Goal: Information Seeking & Learning: Learn about a topic

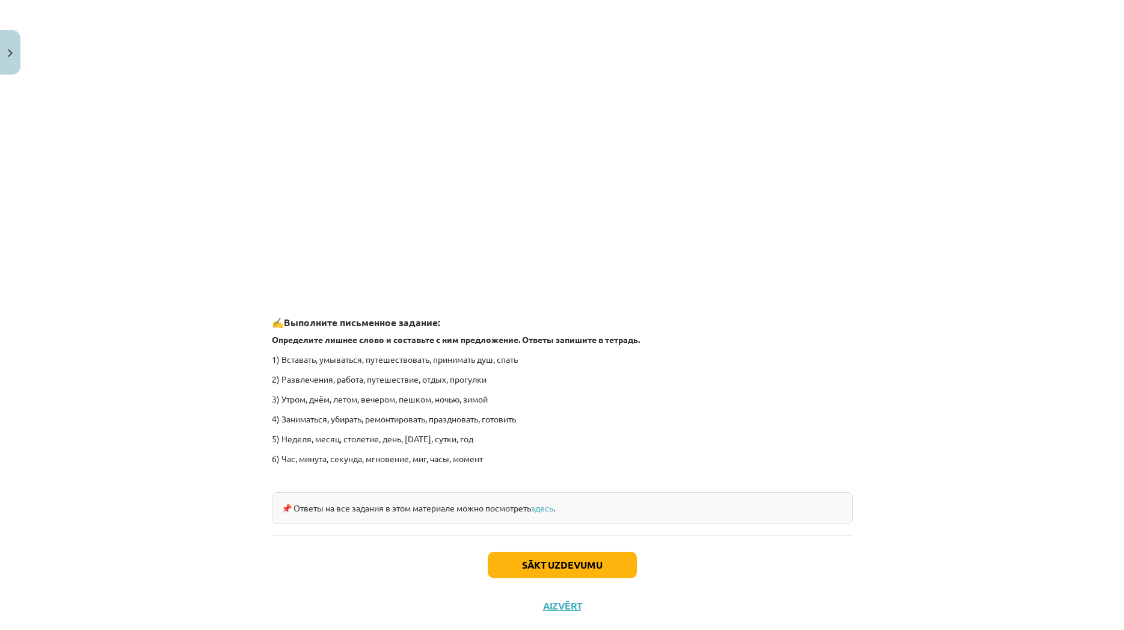
scroll to position [1615, 0]
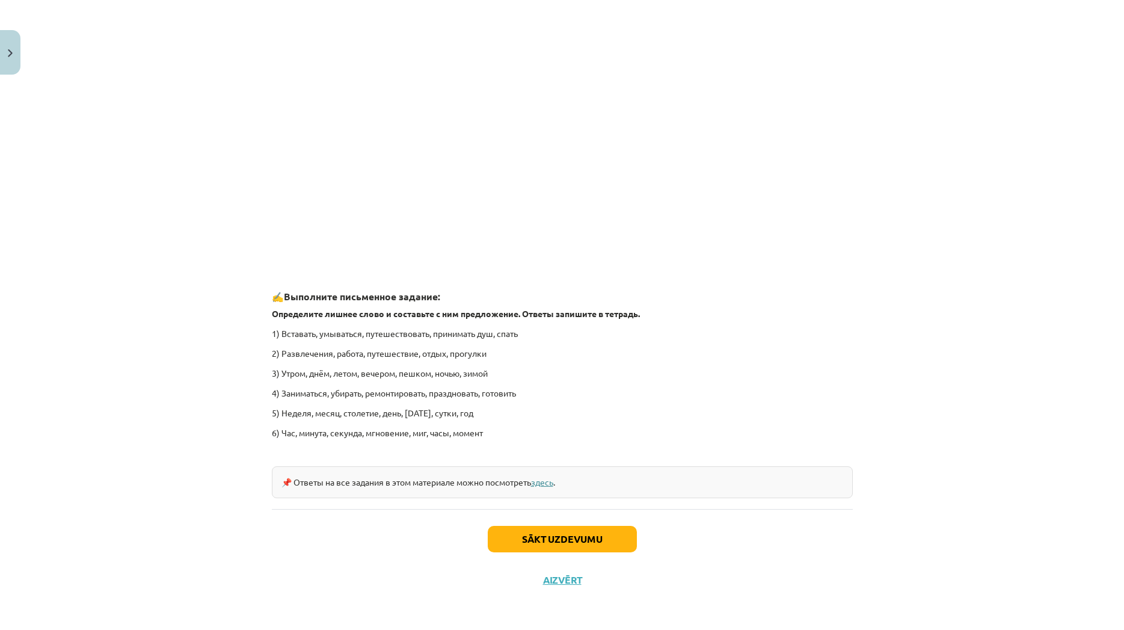
click at [543, 485] on link "здесь" at bounding box center [542, 481] width 22 height 11
click at [505, 540] on button "Sākt uzdevumu" at bounding box center [562, 539] width 149 height 26
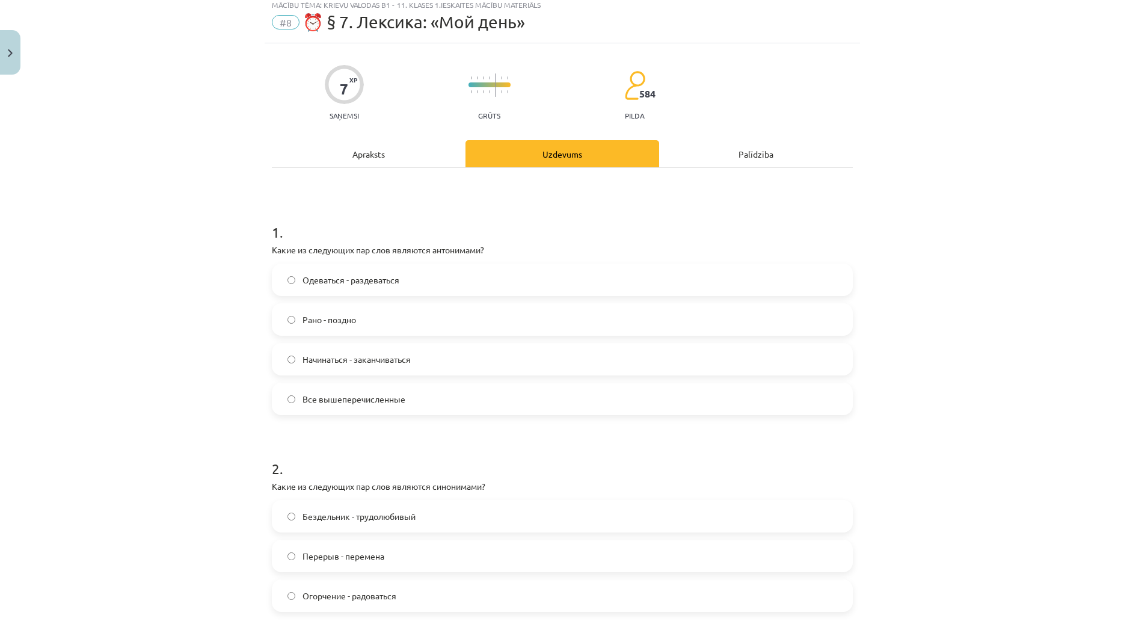
scroll to position [58, 0]
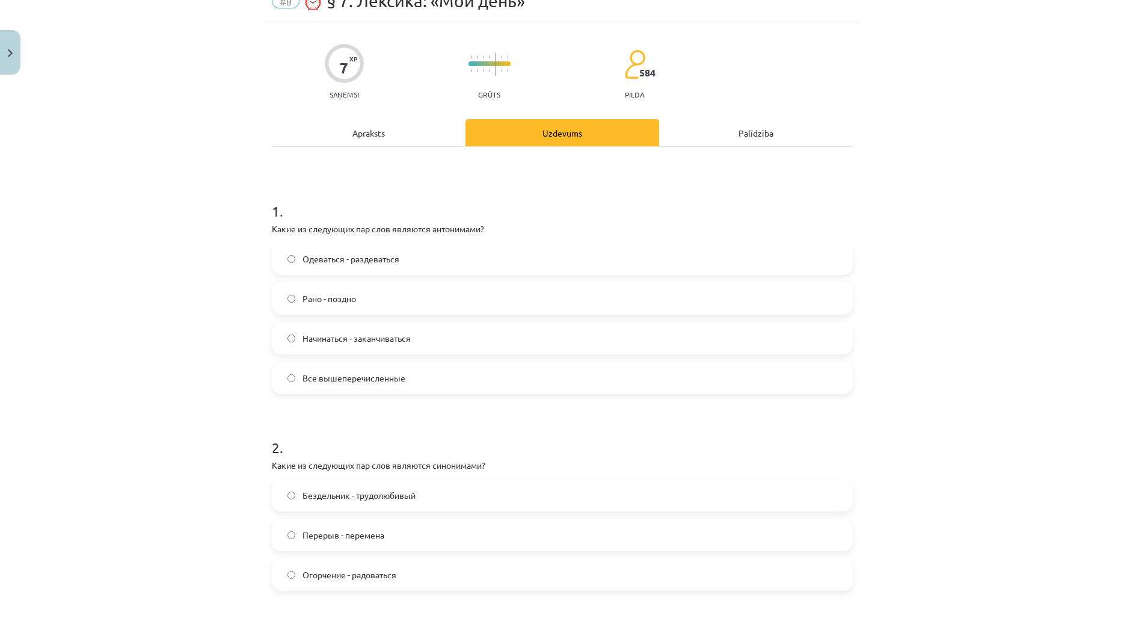
click at [410, 384] on label "Все вышеперечисленные" at bounding box center [562, 378] width 579 height 30
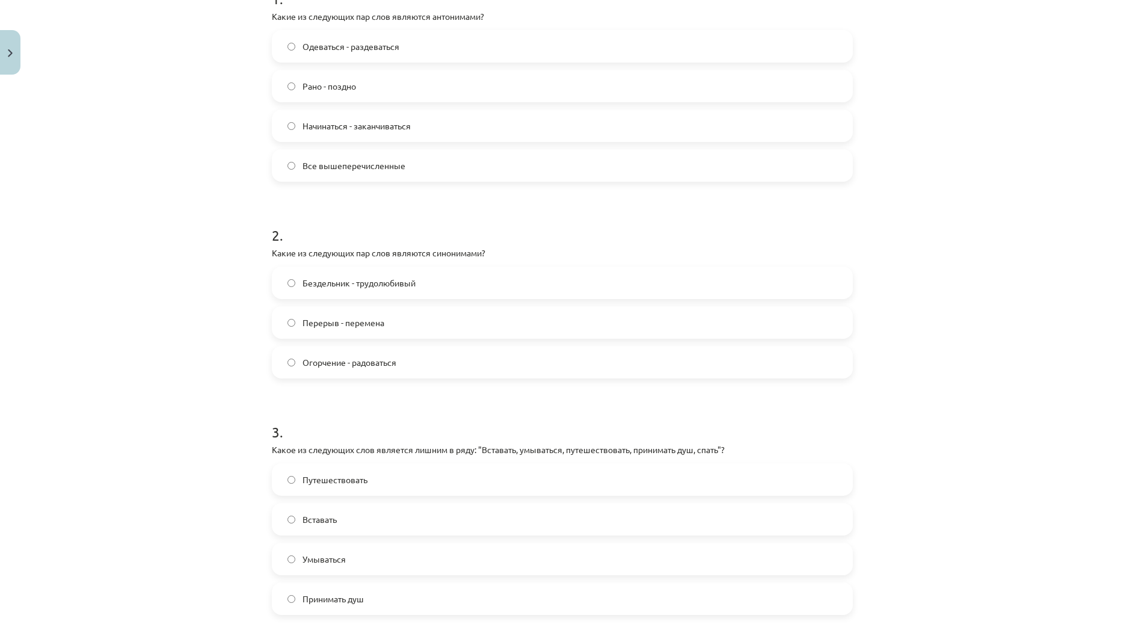
scroll to position [289, 0]
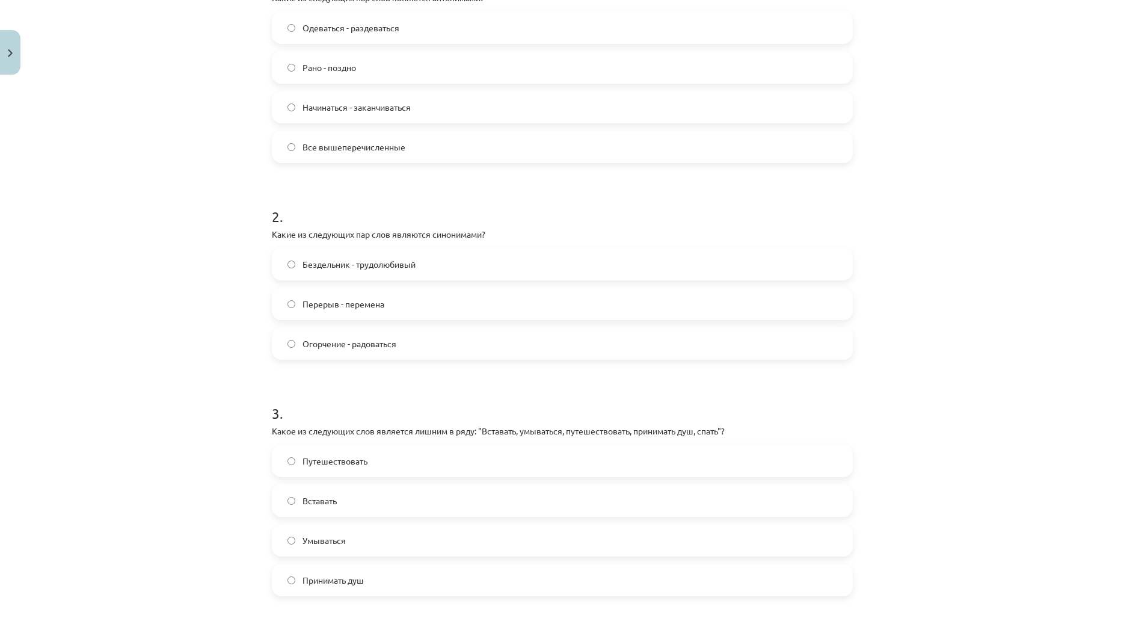
click at [384, 315] on label "Перерыв - перемена" at bounding box center [562, 304] width 579 height 30
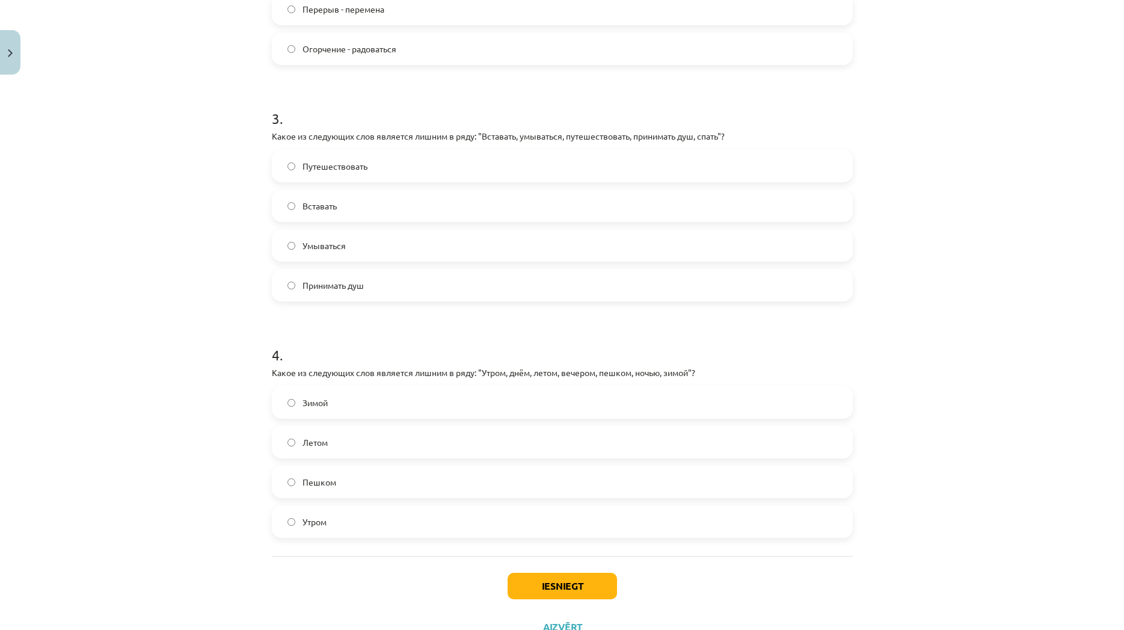
scroll to position [631, 0]
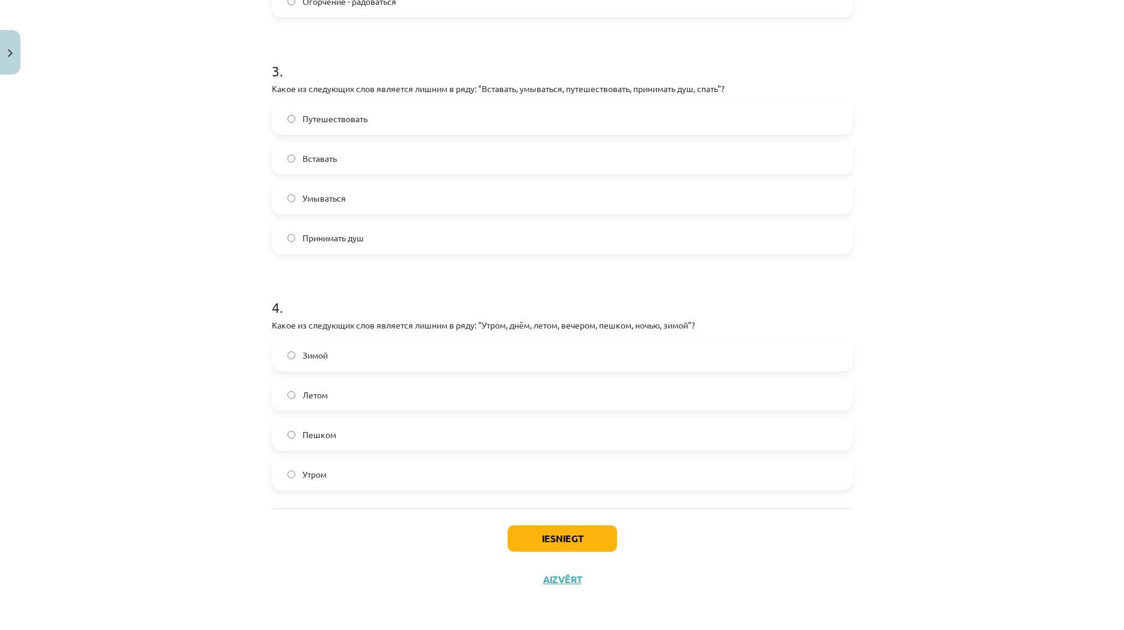
click at [385, 117] on label "Путешествовать" at bounding box center [562, 118] width 579 height 30
click at [373, 441] on label "Пешком" at bounding box center [562, 434] width 579 height 30
click at [570, 540] on button "Iesniegt" at bounding box center [562, 538] width 109 height 26
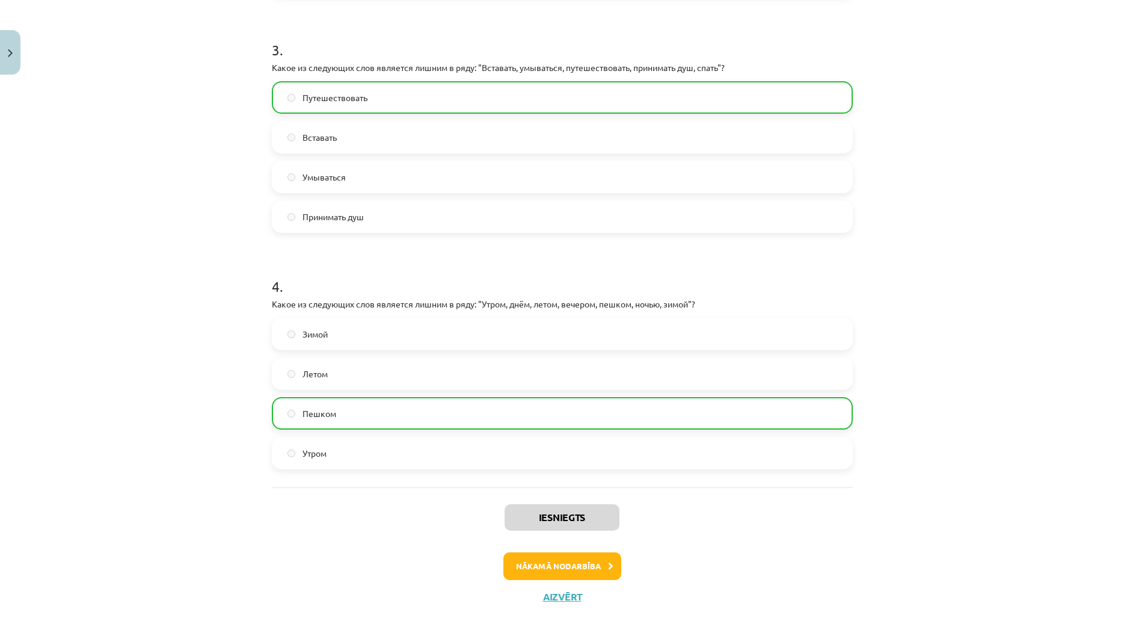
scroll to position [670, 0]
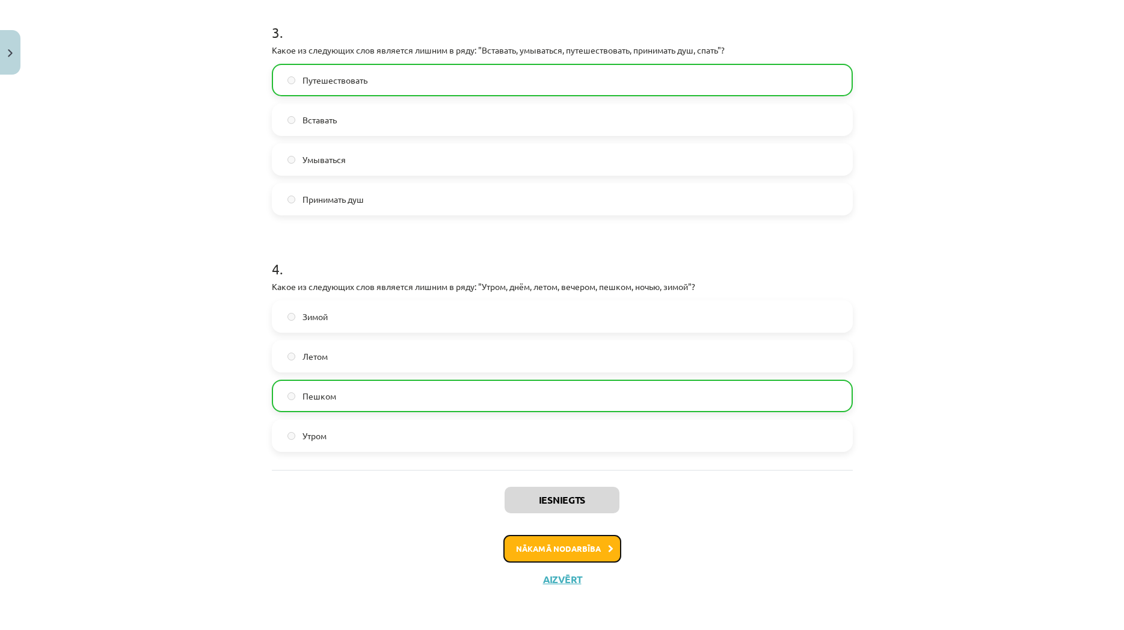
click at [547, 553] on button "Nākamā nodarbība" at bounding box center [562, 549] width 118 height 28
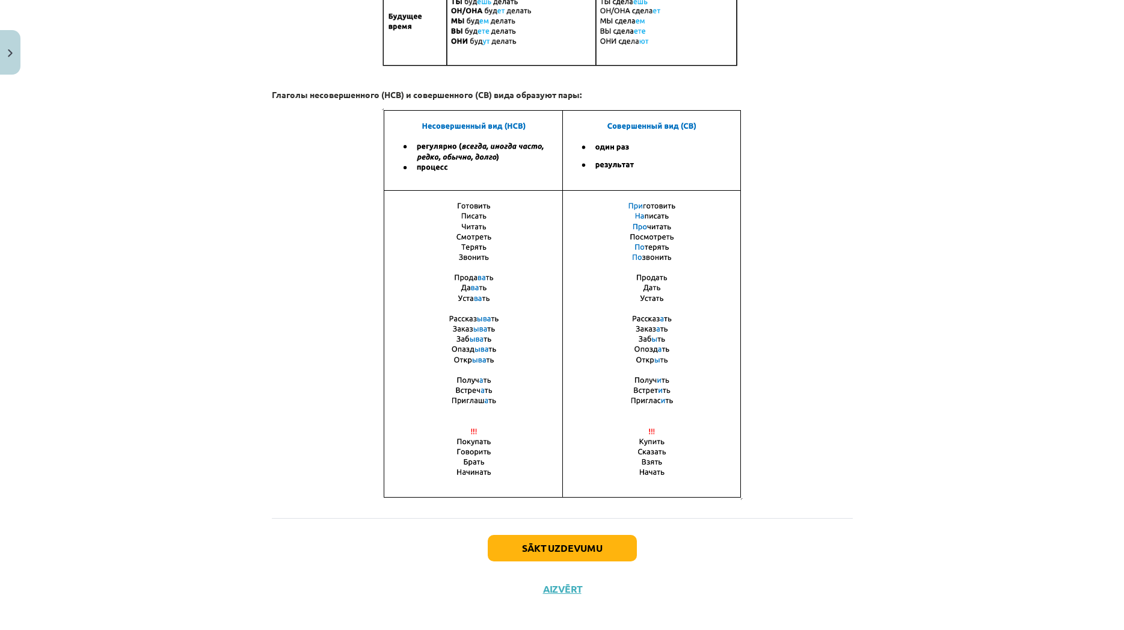
scroll to position [662, 0]
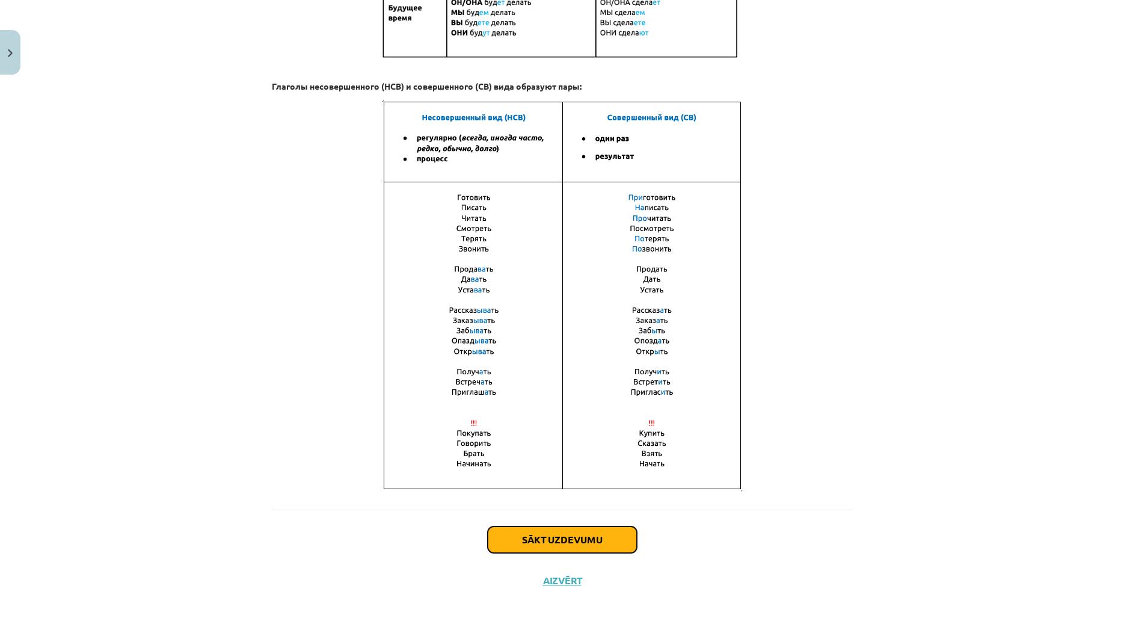
click at [544, 536] on button "Sākt uzdevumu" at bounding box center [562, 539] width 149 height 26
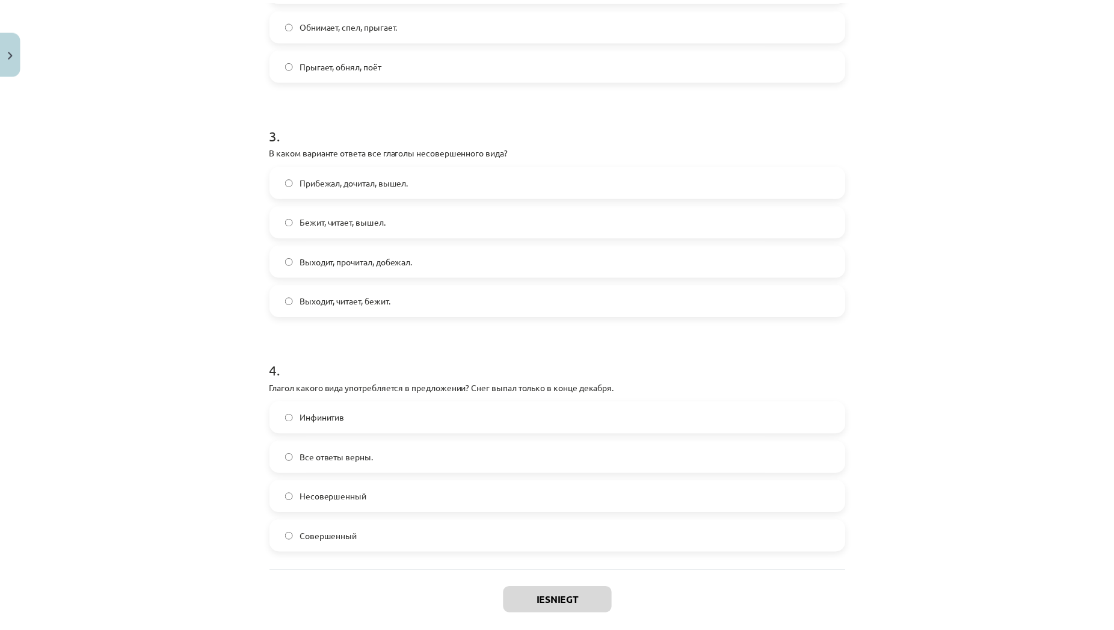
scroll to position [671, 0]
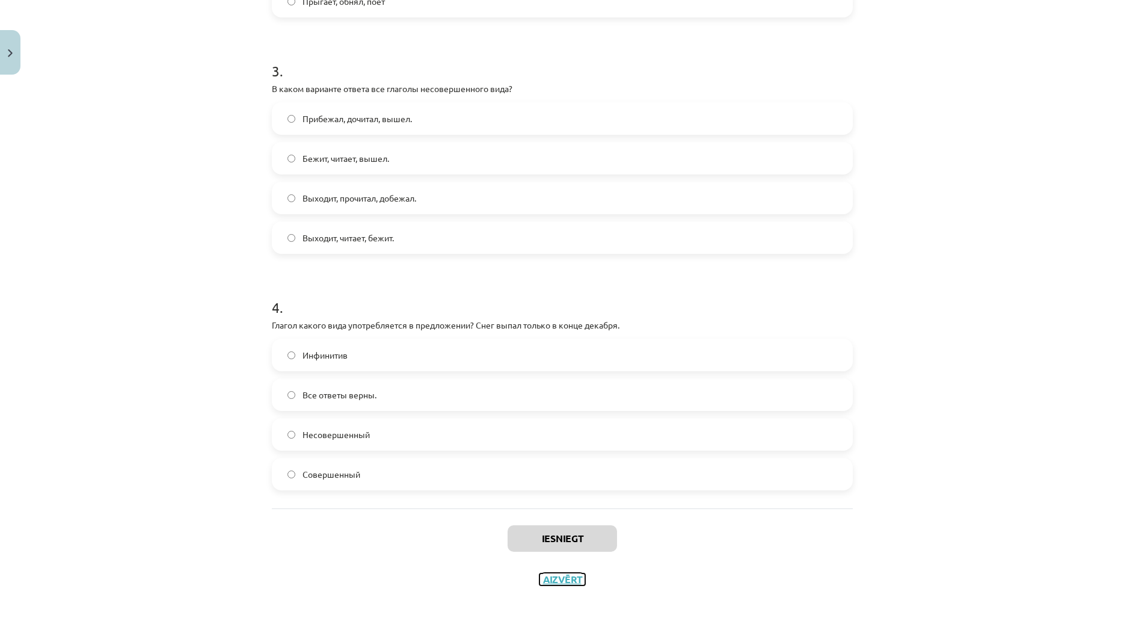
click at [560, 582] on button "Aizvērt" at bounding box center [563, 579] width 46 height 12
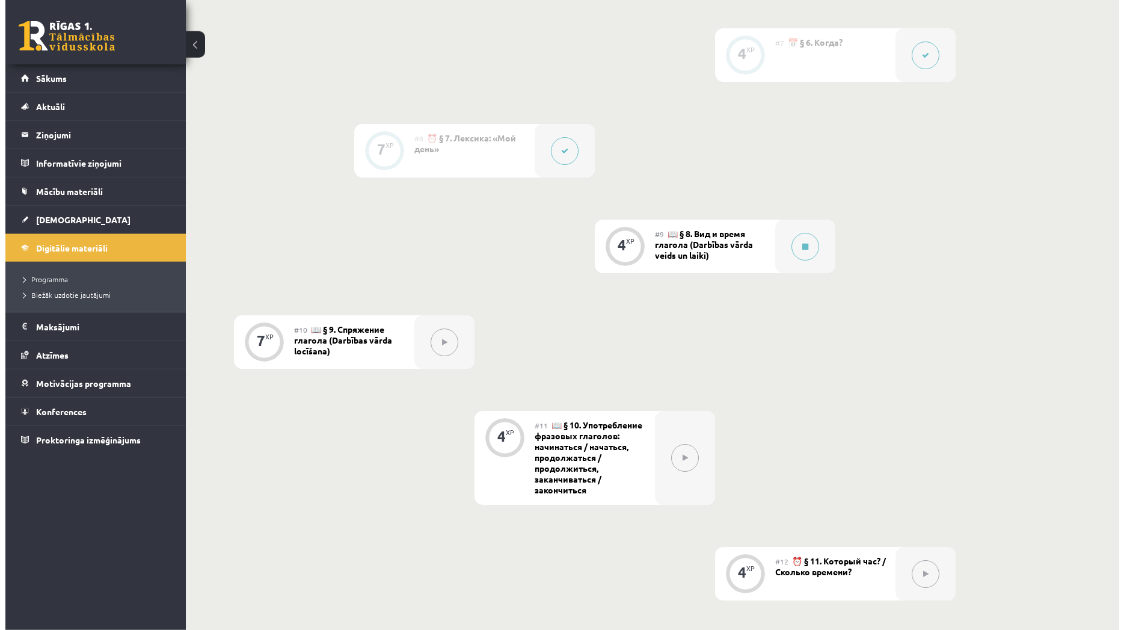
scroll to position [982, 0]
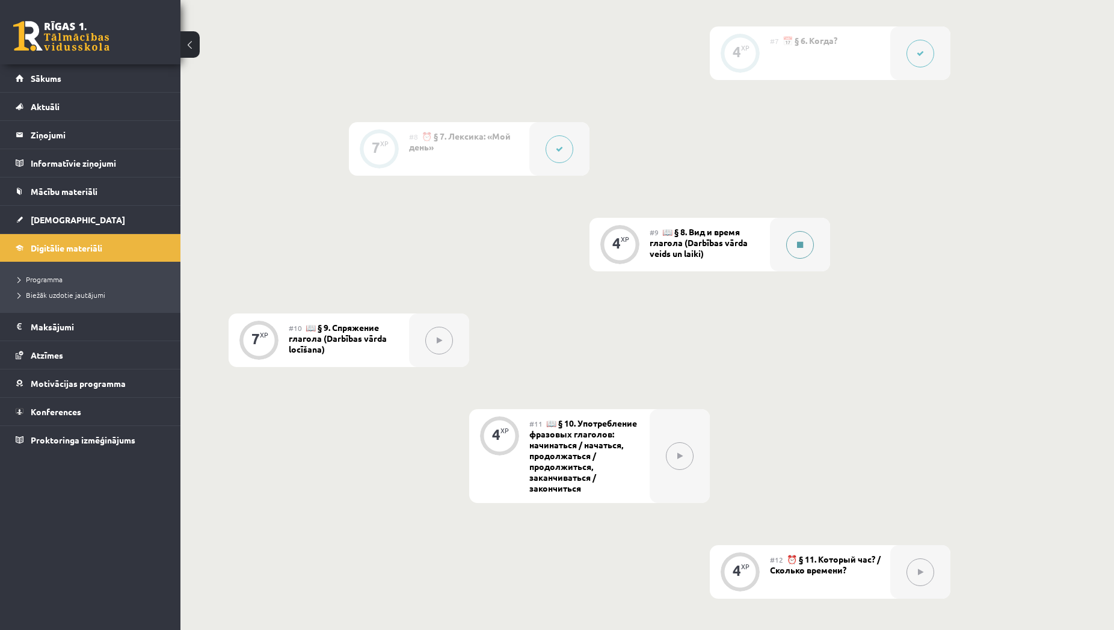
click at [786, 253] on div at bounding box center [800, 245] width 60 height 54
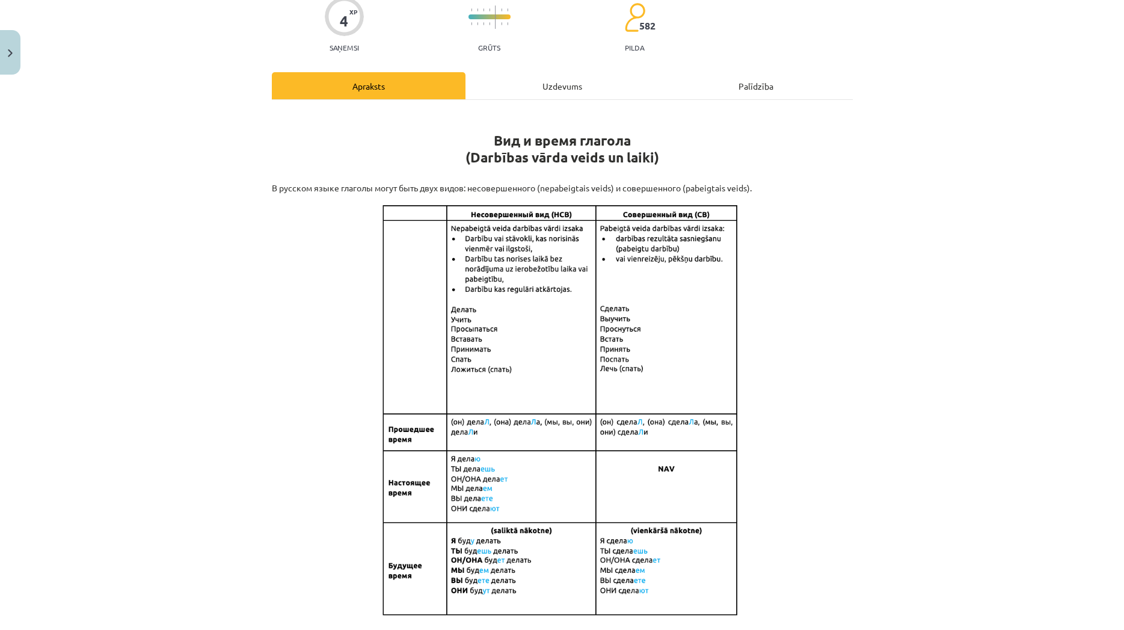
scroll to position [115, 0]
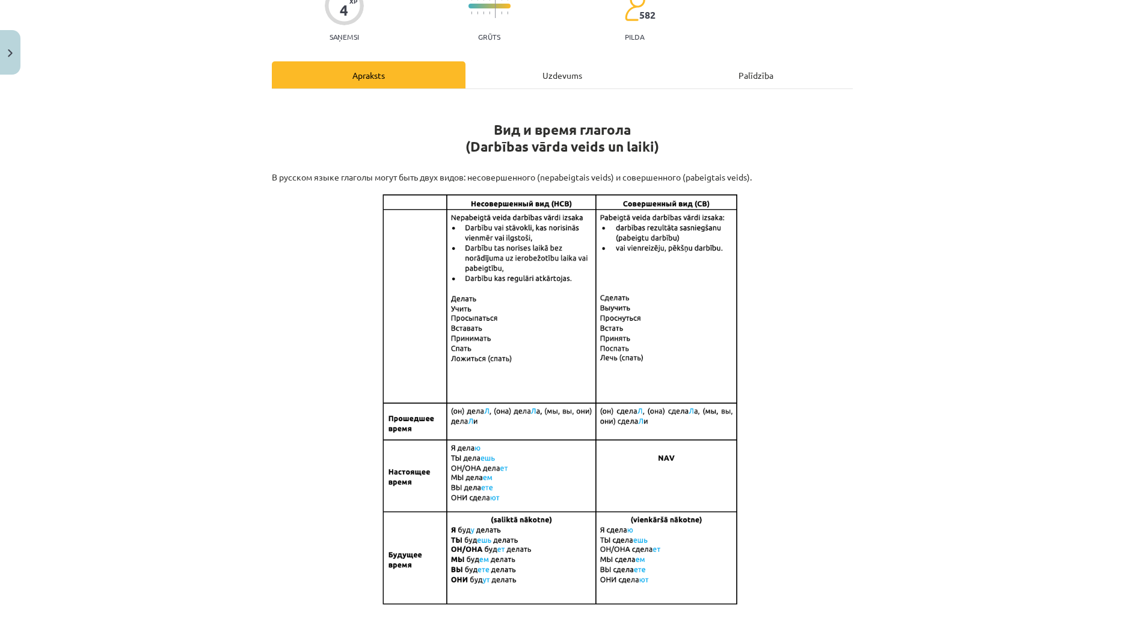
click at [552, 79] on div "Uzdevums" at bounding box center [563, 74] width 194 height 27
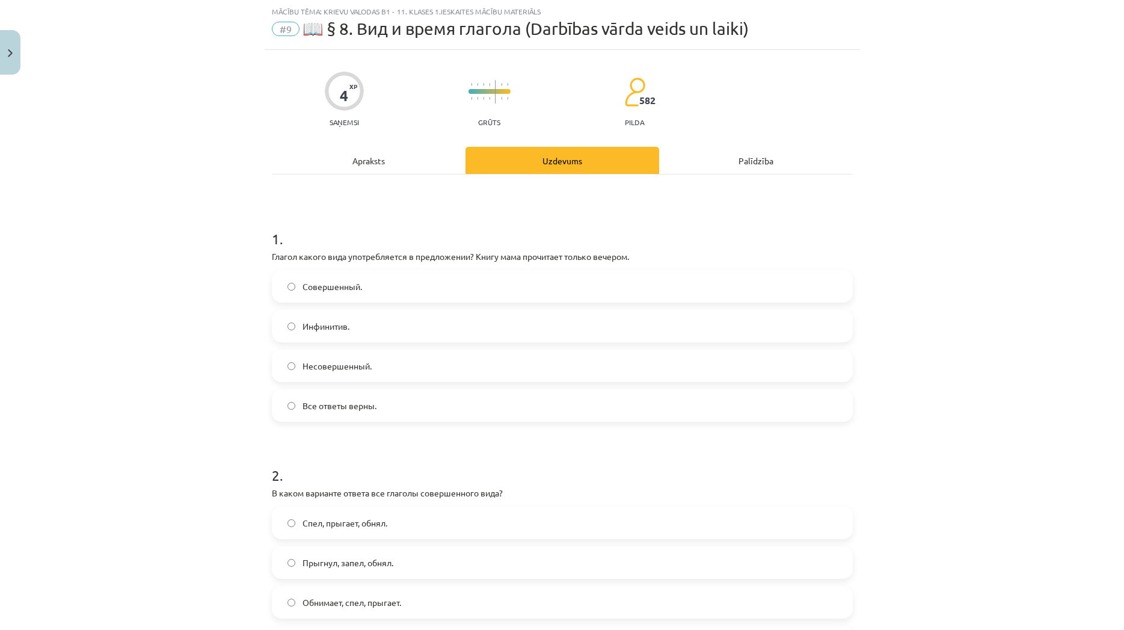
scroll to position [146, 0]
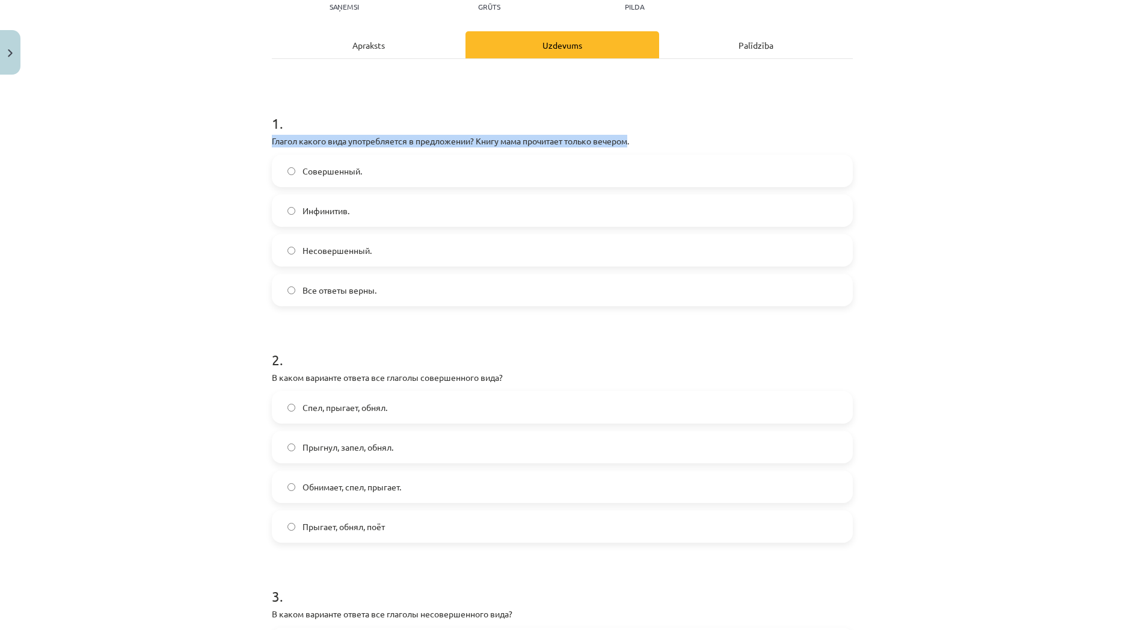
drag, startPoint x: 629, startPoint y: 140, endPoint x: 158, endPoint y: 139, distance: 470.4
click at [158, 139] on div "Mācību tēma: Krievu valodas b1 - 11. klases 1.ieskaites mācību materiāls #9 📖 §…" at bounding box center [562, 315] width 1124 height 630
copy p "Глагол какого вида употребляется в предложении? Книгу мама прочитает только веч…"
click at [348, 52] on div "Apraksts" at bounding box center [369, 44] width 194 height 27
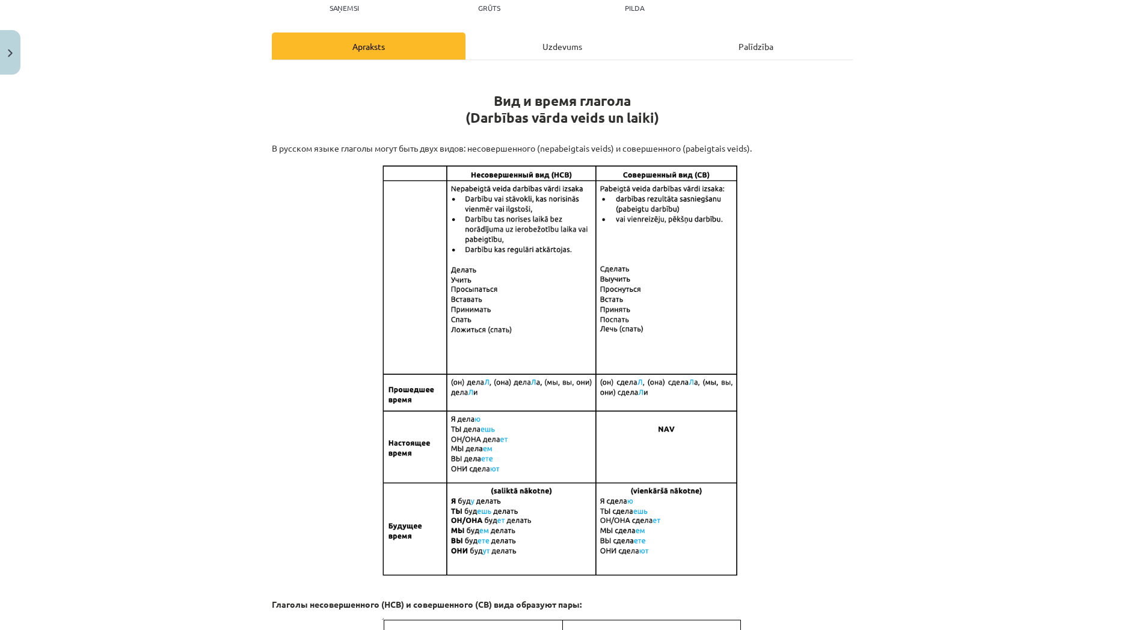
scroll to position [0, 0]
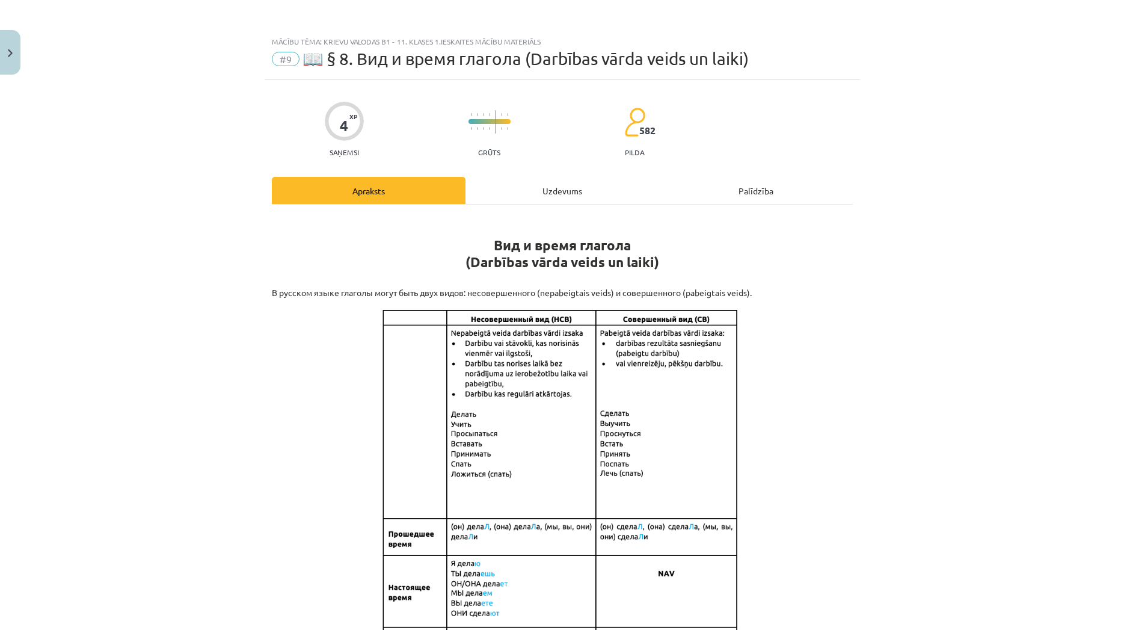
click at [535, 189] on div "Uzdevums" at bounding box center [563, 190] width 194 height 27
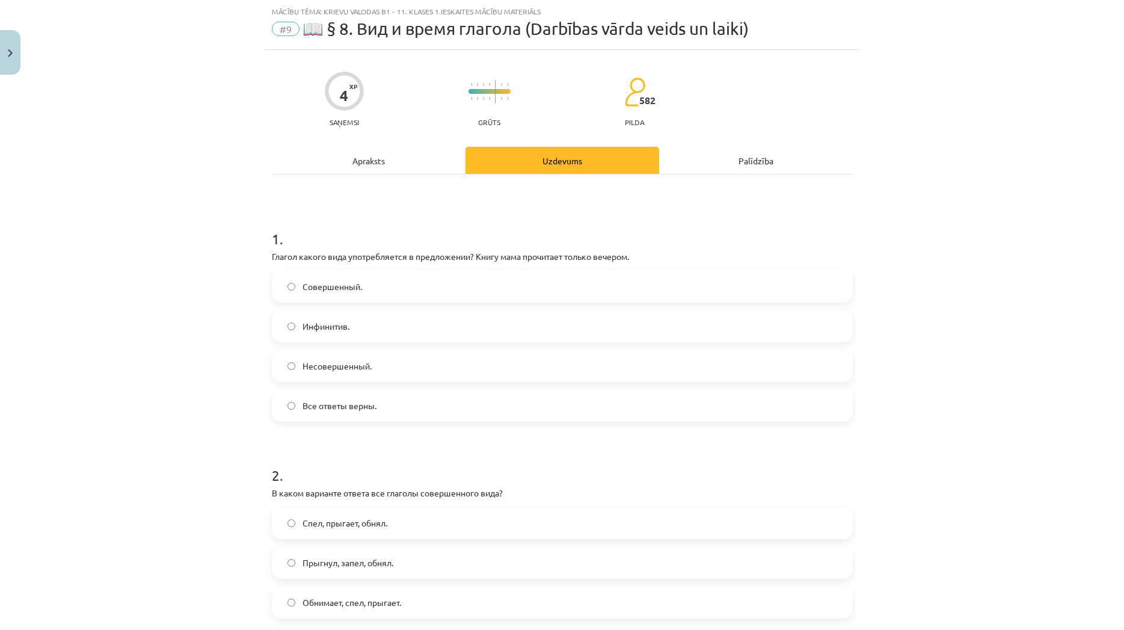
scroll to position [88, 0]
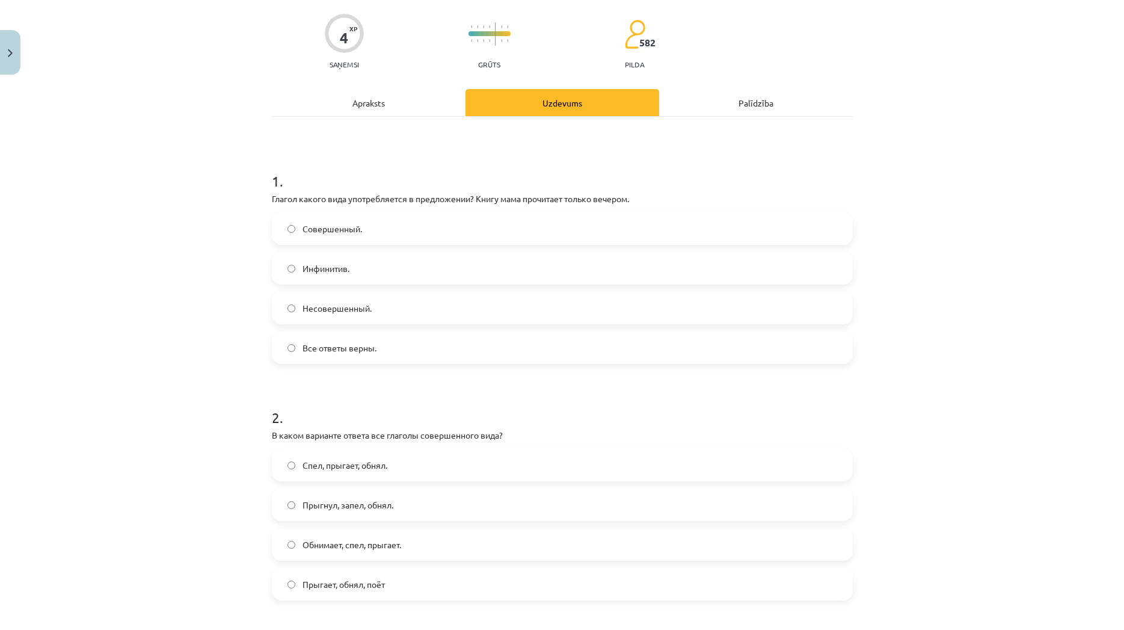
click at [414, 112] on div "Apraksts" at bounding box center [369, 102] width 194 height 27
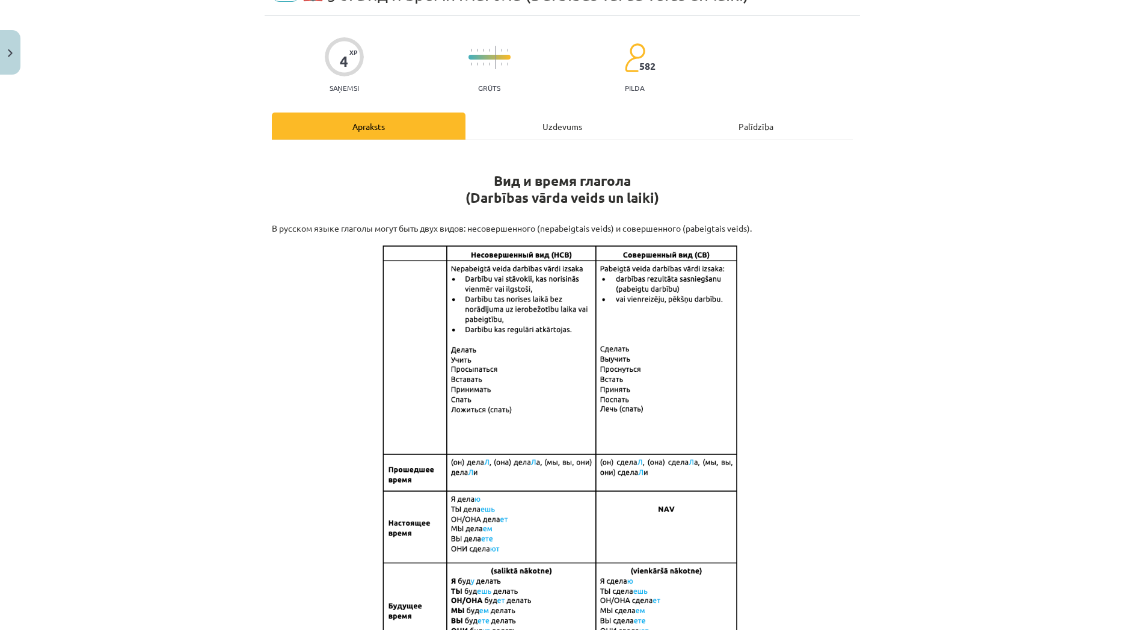
scroll to position [58, 0]
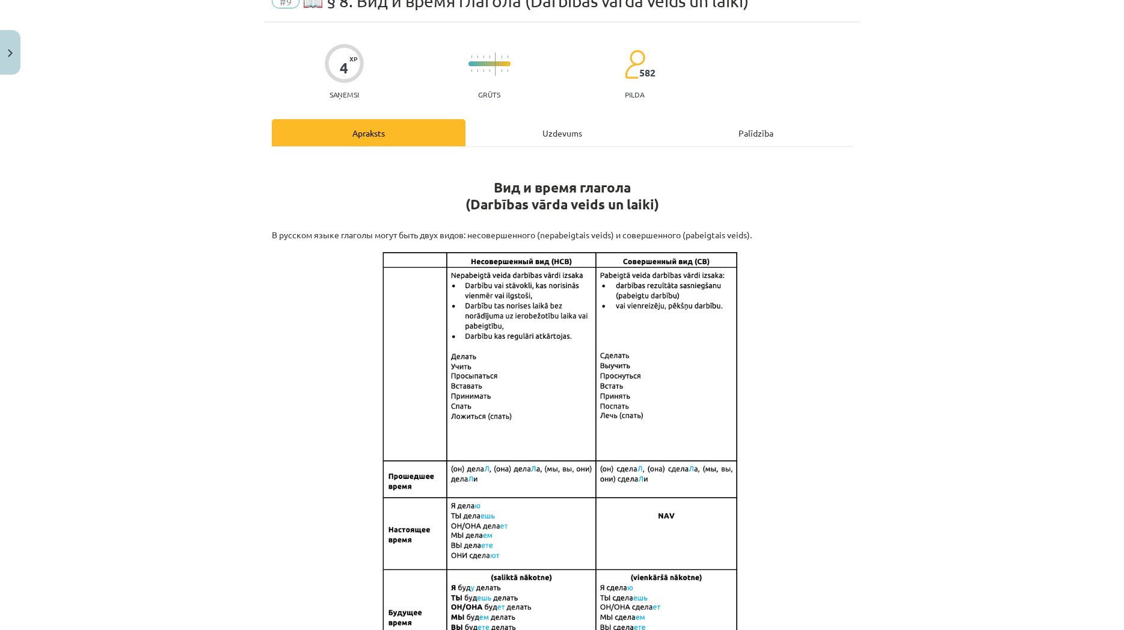
click at [535, 134] on div "Uzdevums" at bounding box center [563, 132] width 194 height 27
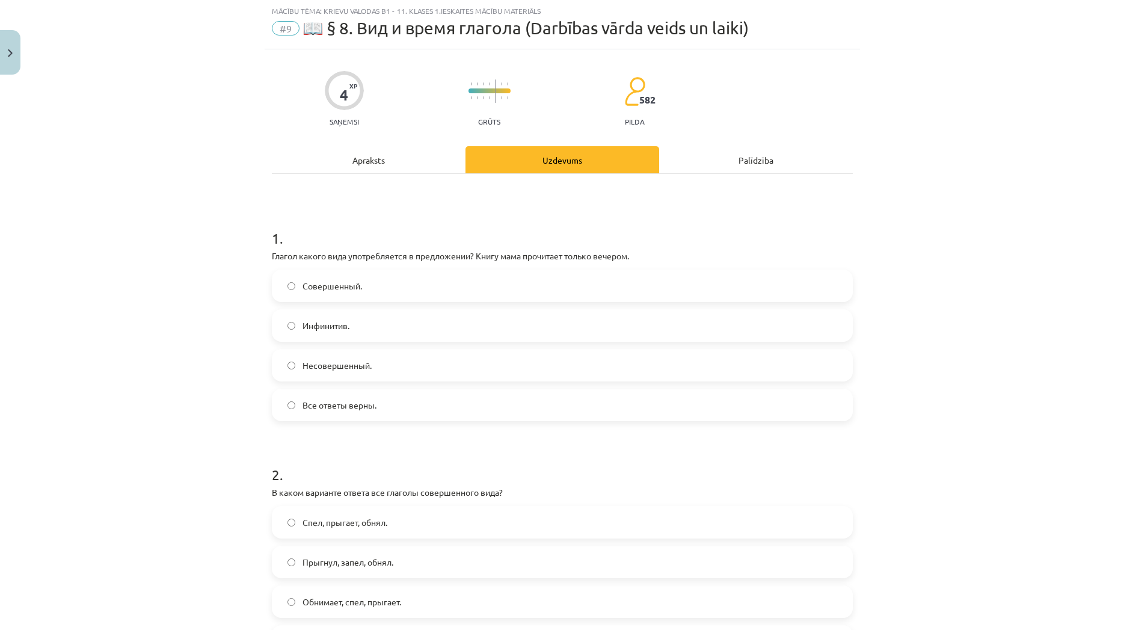
scroll to position [30, 0]
click at [387, 291] on label "Совершенный." at bounding box center [562, 286] width 579 height 30
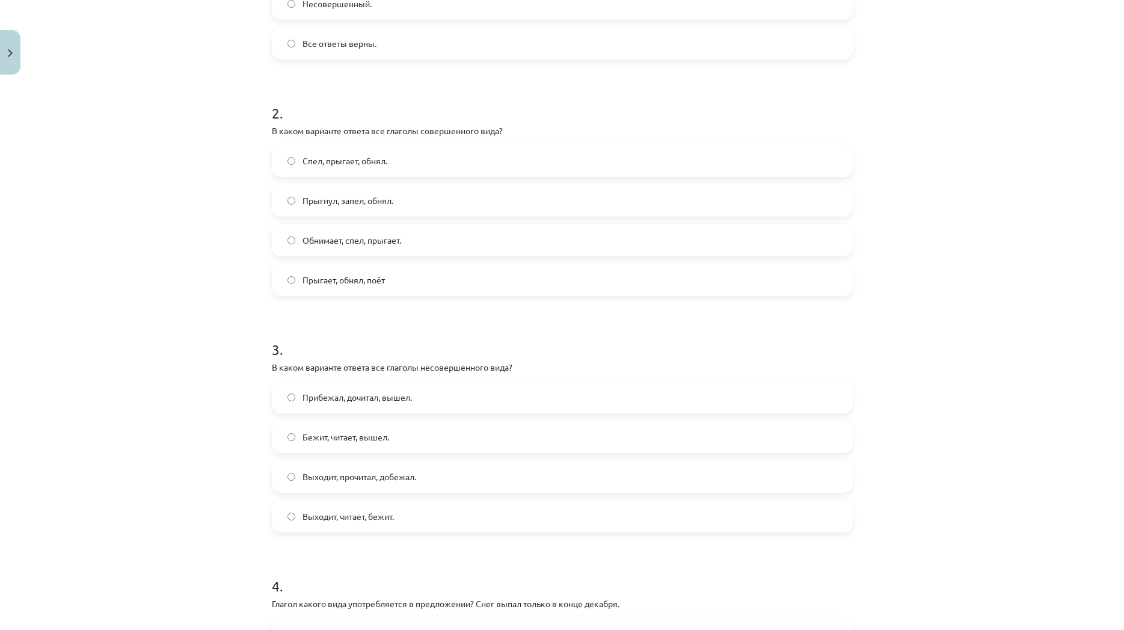
scroll to position [377, 0]
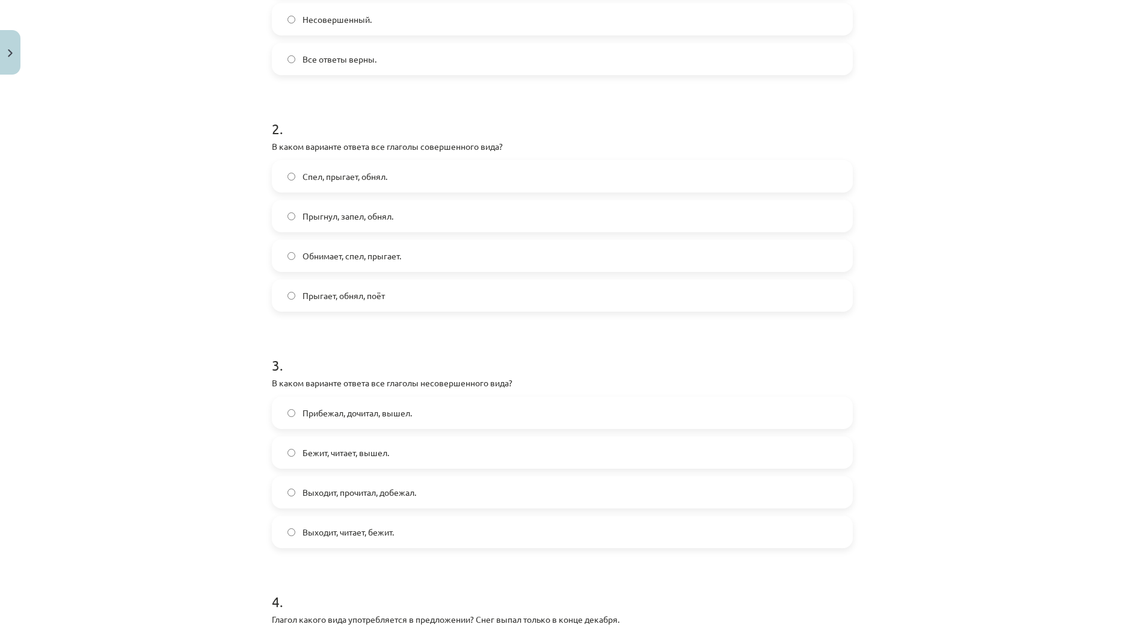
click at [575, 211] on label "Прыгнул, запел, обнял." at bounding box center [562, 216] width 579 height 30
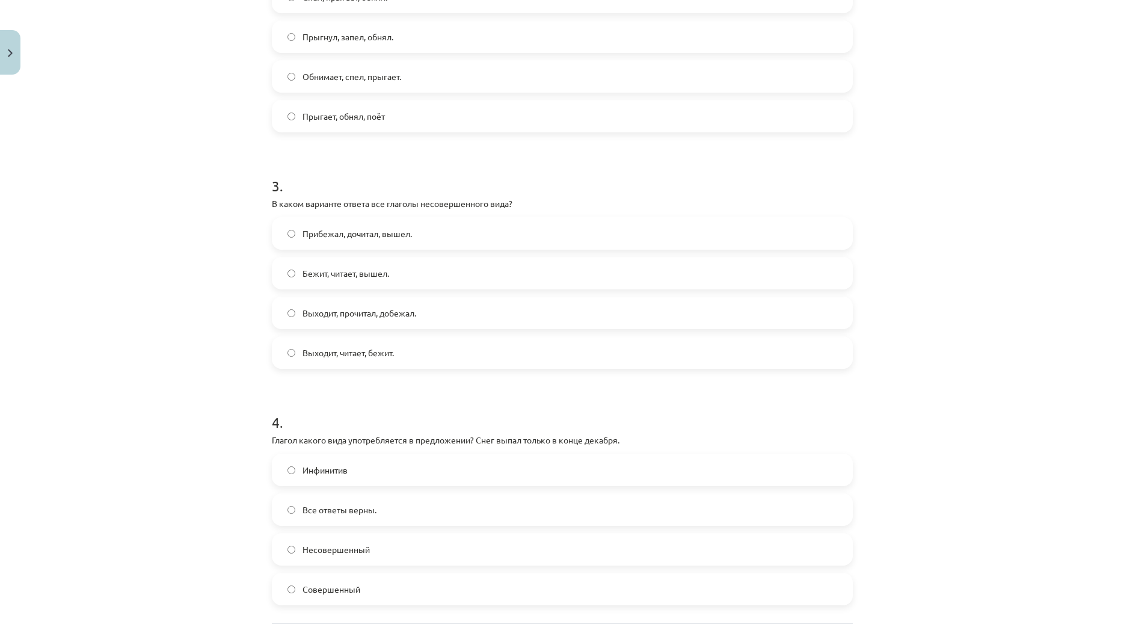
scroll to position [608, 0]
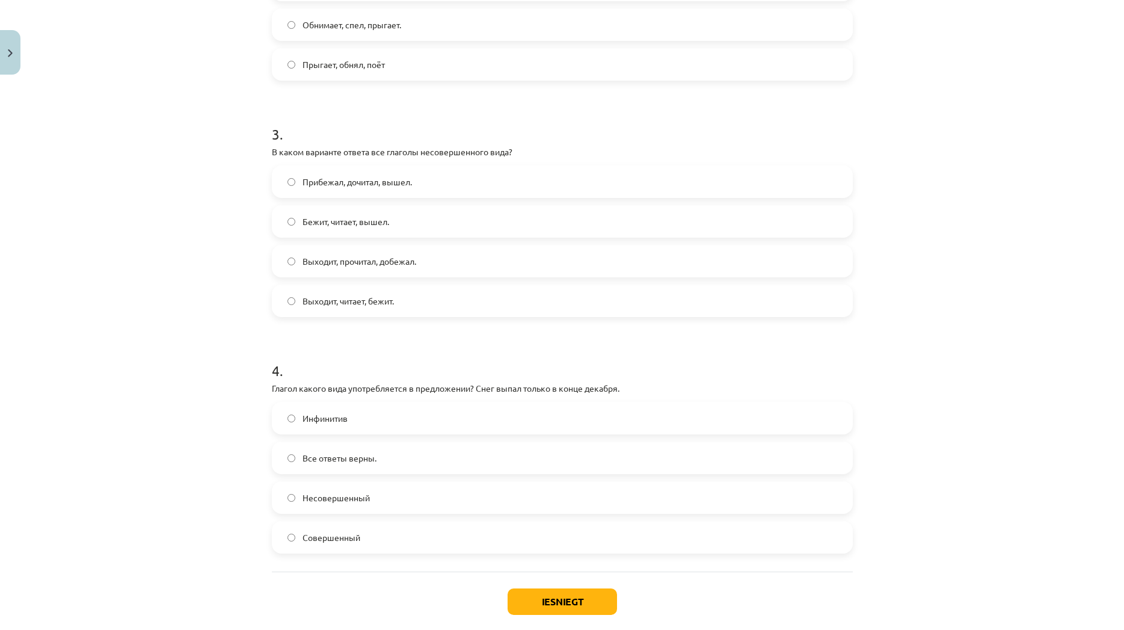
click at [589, 253] on label "Выходит, прочитал, добежал." at bounding box center [562, 261] width 579 height 30
click at [597, 533] on label "Совершенный" at bounding box center [562, 537] width 579 height 30
click at [585, 608] on button "Iesniegt" at bounding box center [562, 601] width 109 height 26
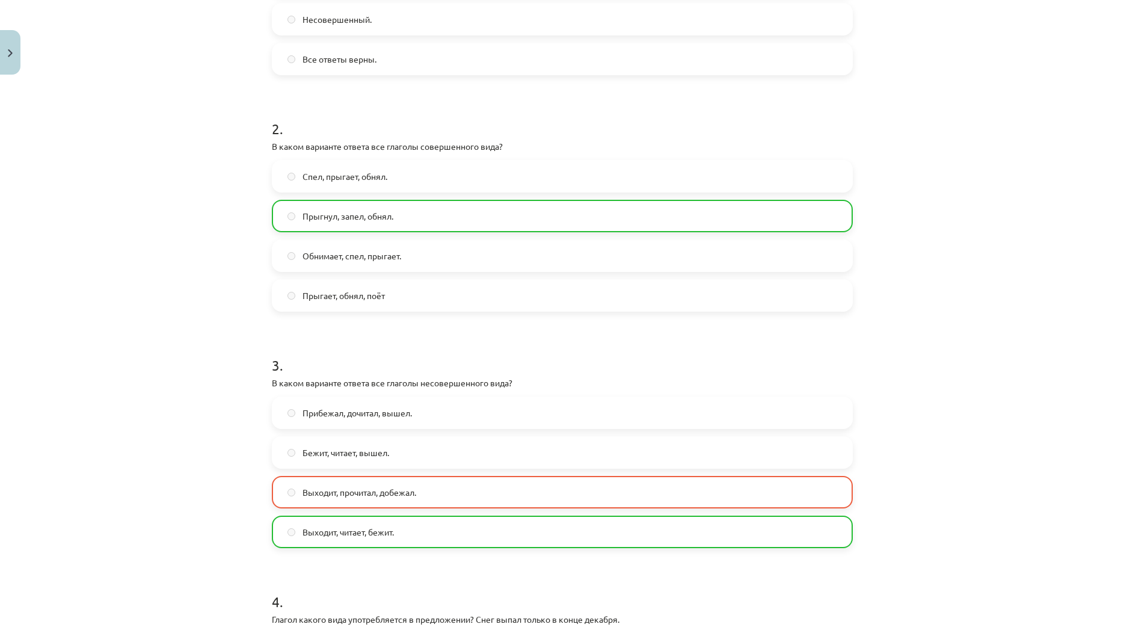
scroll to position [434, 0]
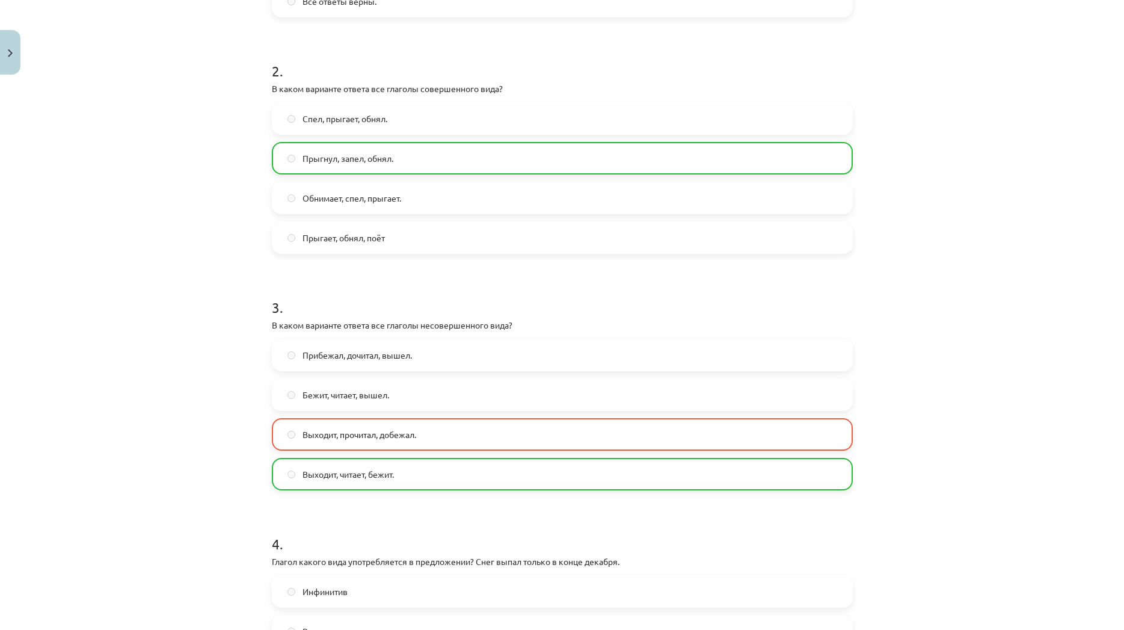
click at [369, 437] on span "Выходит, прочитал, добежал." at bounding box center [360, 434] width 114 height 13
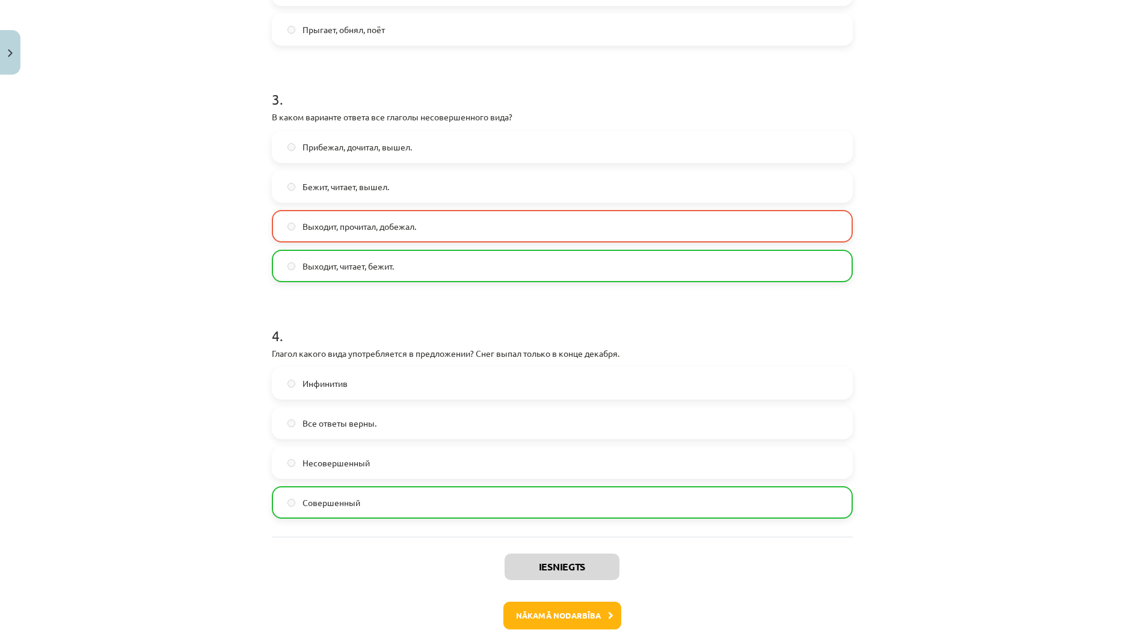
scroll to position [709, 0]
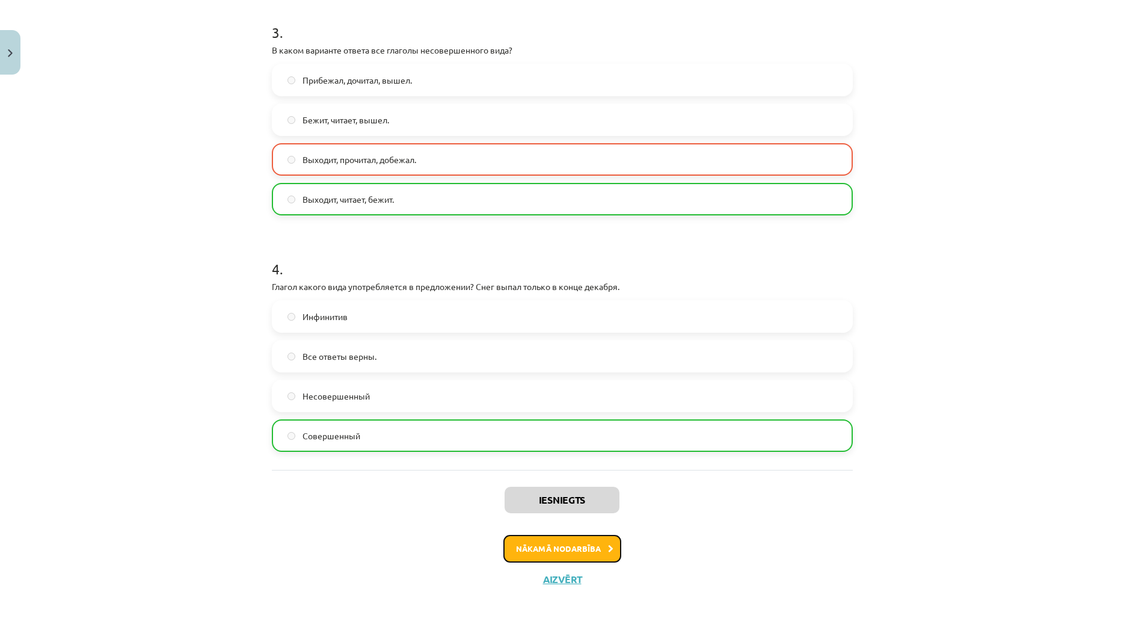
click at [532, 547] on button "Nākamā nodarbība" at bounding box center [562, 549] width 118 height 28
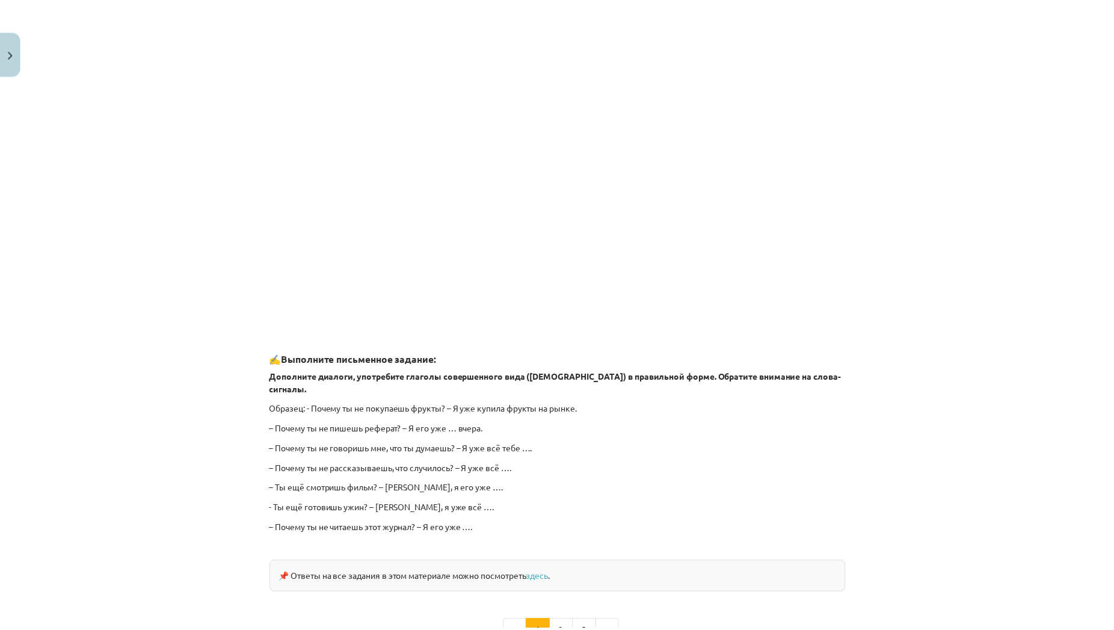
scroll to position [890, 0]
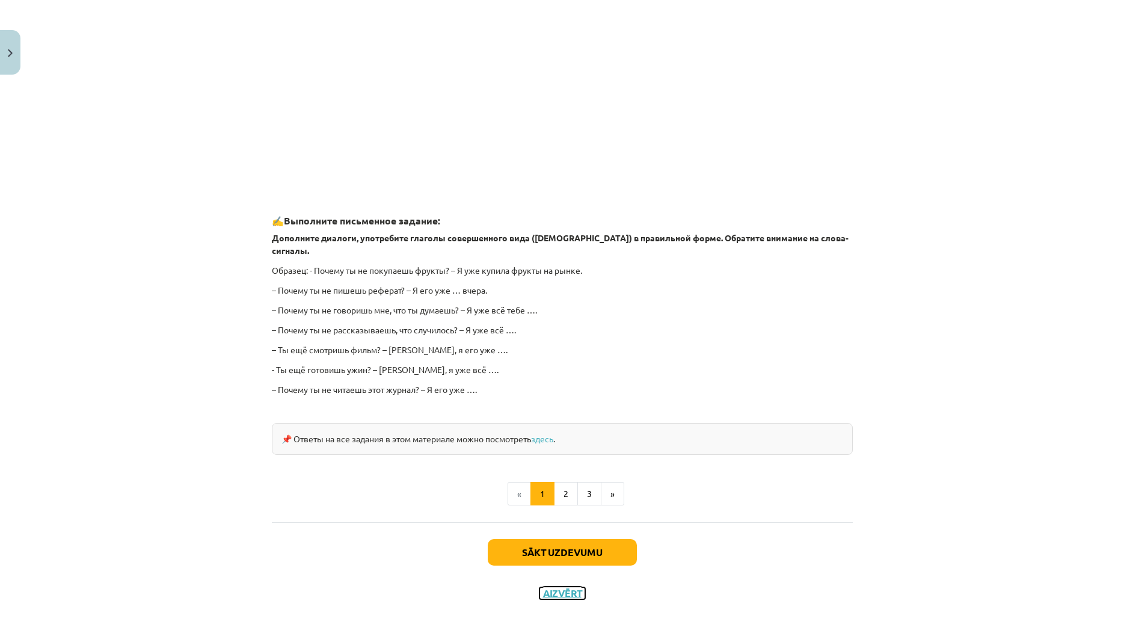
click at [563, 587] on button "Aizvērt" at bounding box center [563, 593] width 46 height 12
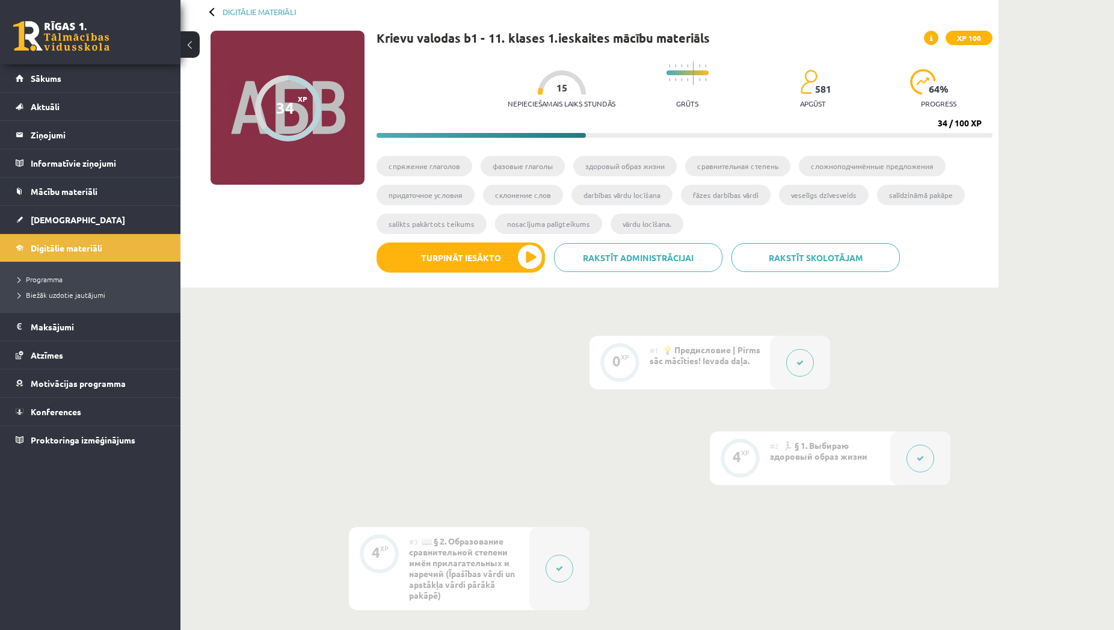
scroll to position [0, 0]
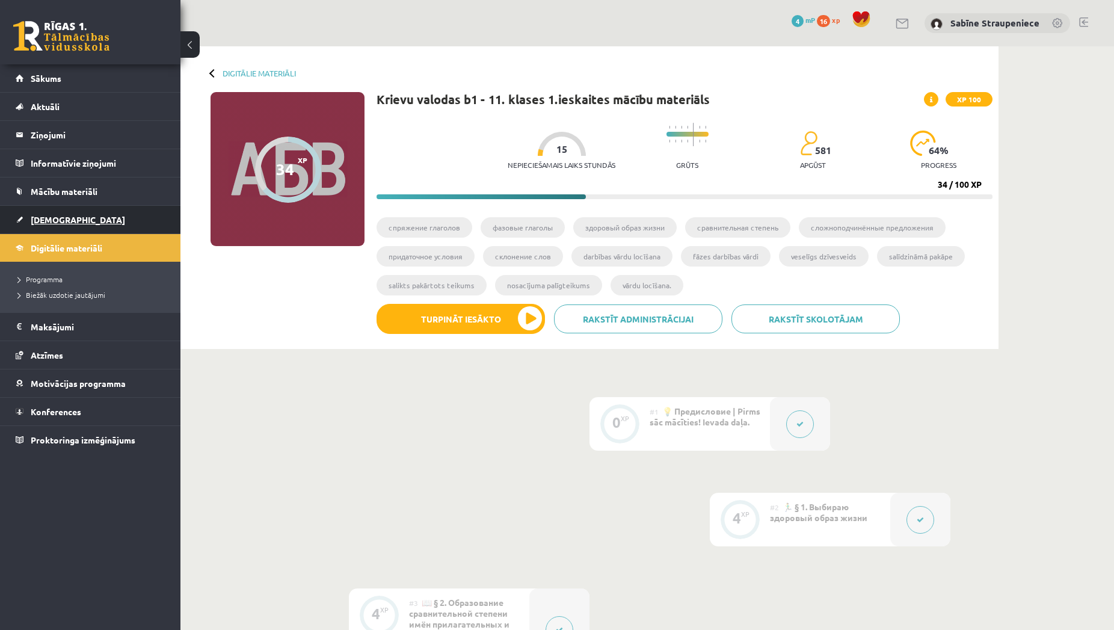
click at [53, 224] on span "[DEMOGRAPHIC_DATA]" at bounding box center [78, 219] width 94 height 11
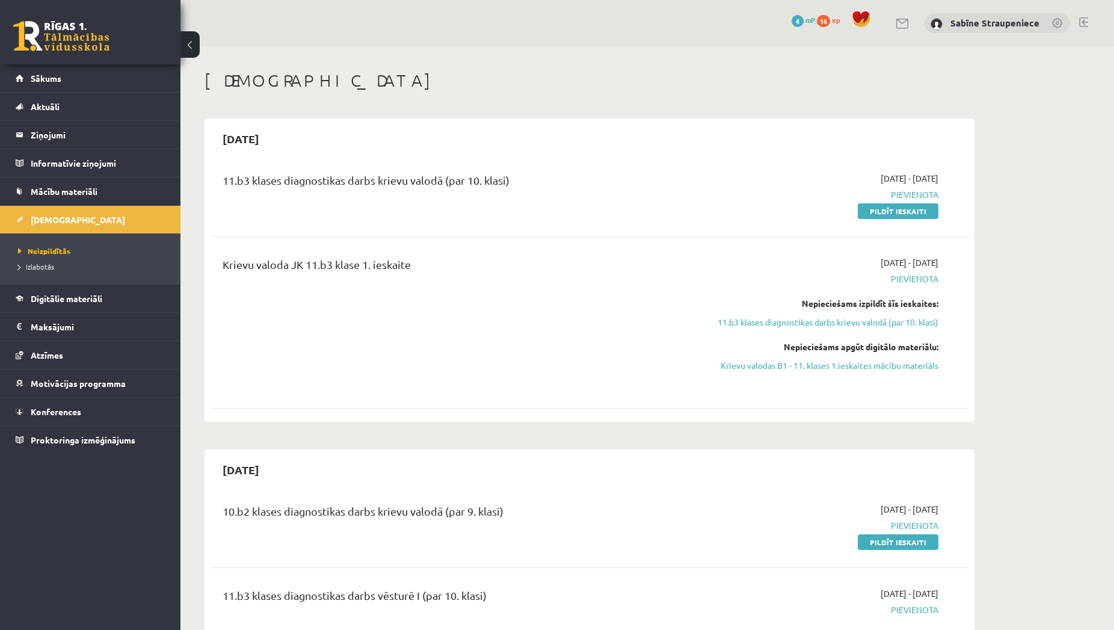
click at [825, 19] on span "16" at bounding box center [823, 21] width 13 height 12
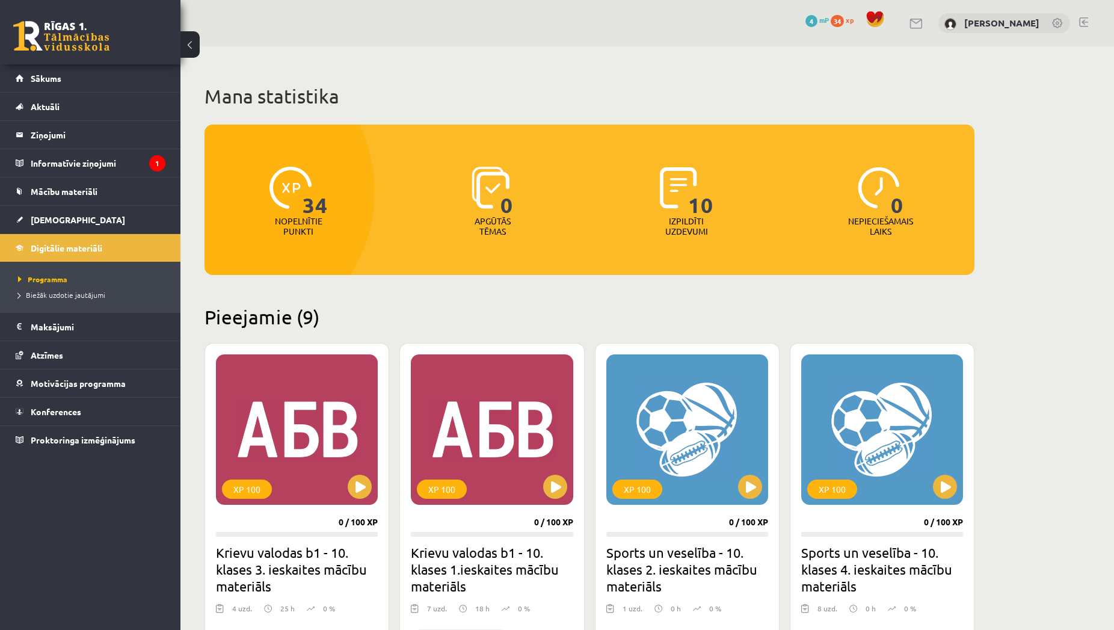
click at [500, 224] on p "Apgūtās tēmas" at bounding box center [492, 226] width 47 height 20
click at [879, 233] on p "Nepieciešamais laiks" at bounding box center [880, 226] width 65 height 20
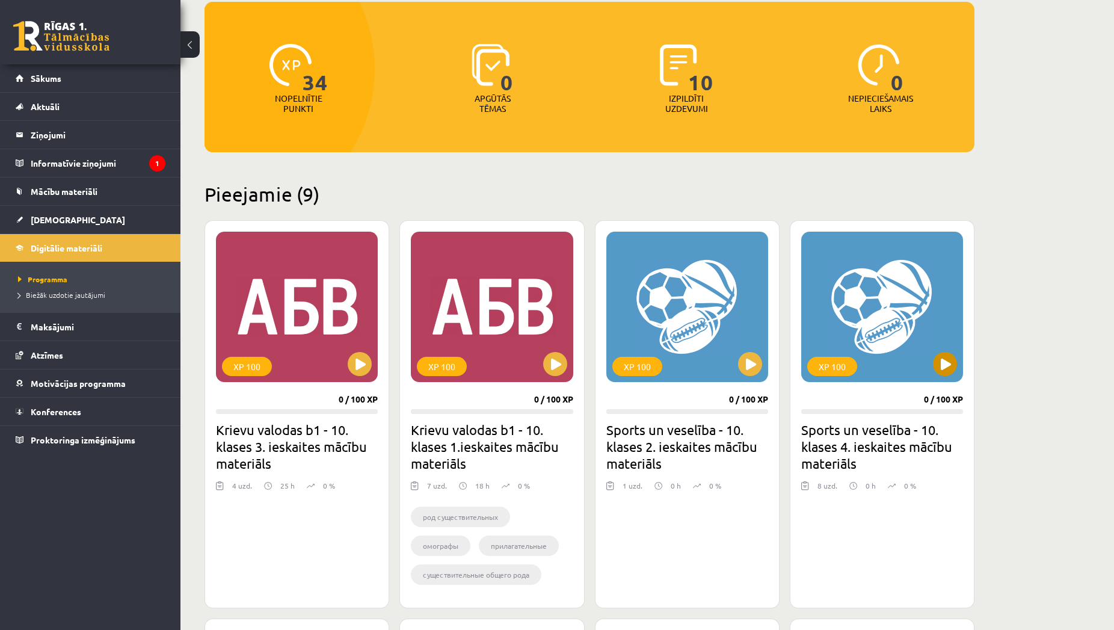
scroll to position [184, 0]
